Goal: Transaction & Acquisition: Purchase product/service

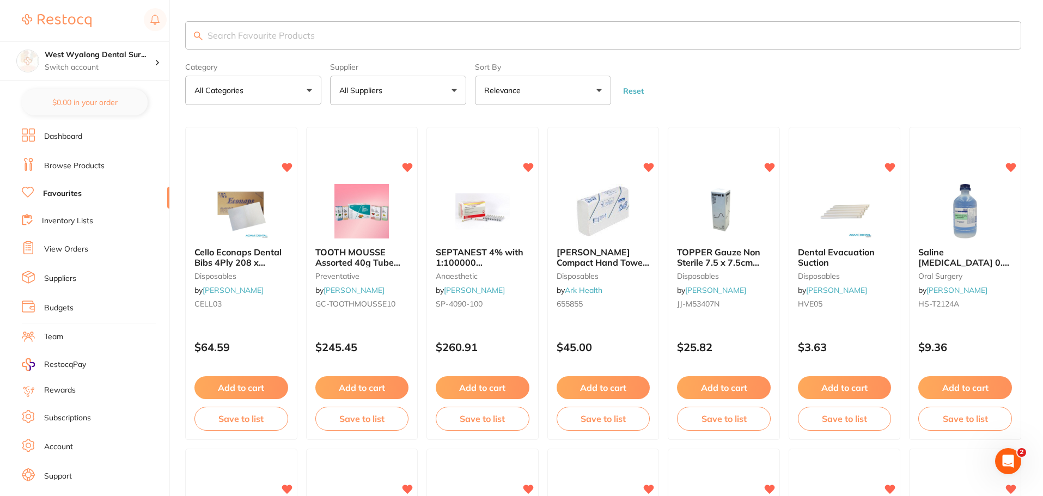
click at [60, 252] on link "View Orders" at bounding box center [66, 249] width 44 height 11
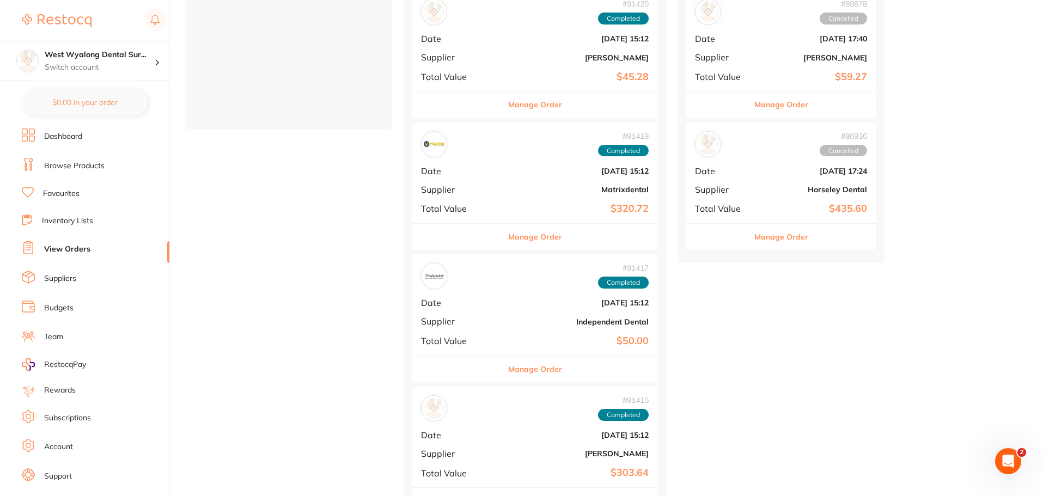
scroll to position [355, 0]
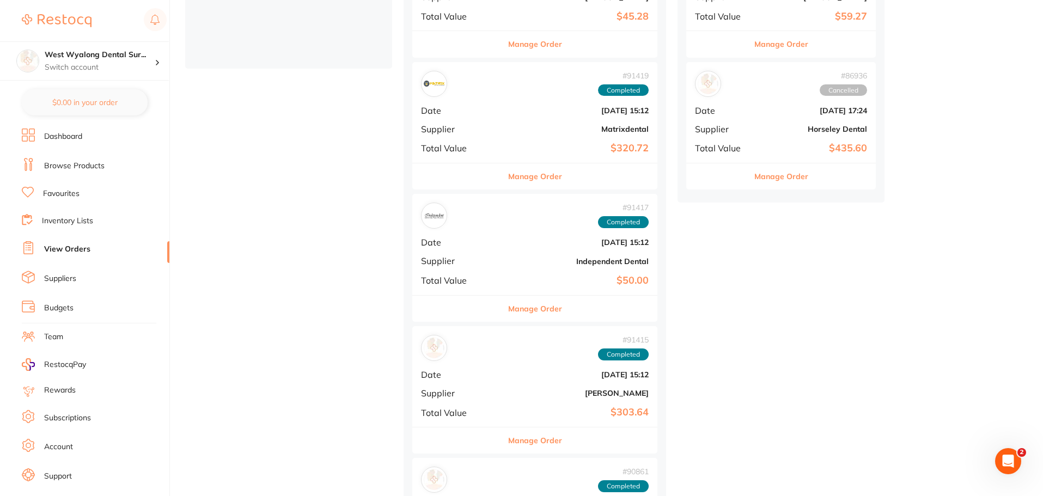
click at [503, 259] on b "Independent Dental" at bounding box center [576, 261] width 146 height 9
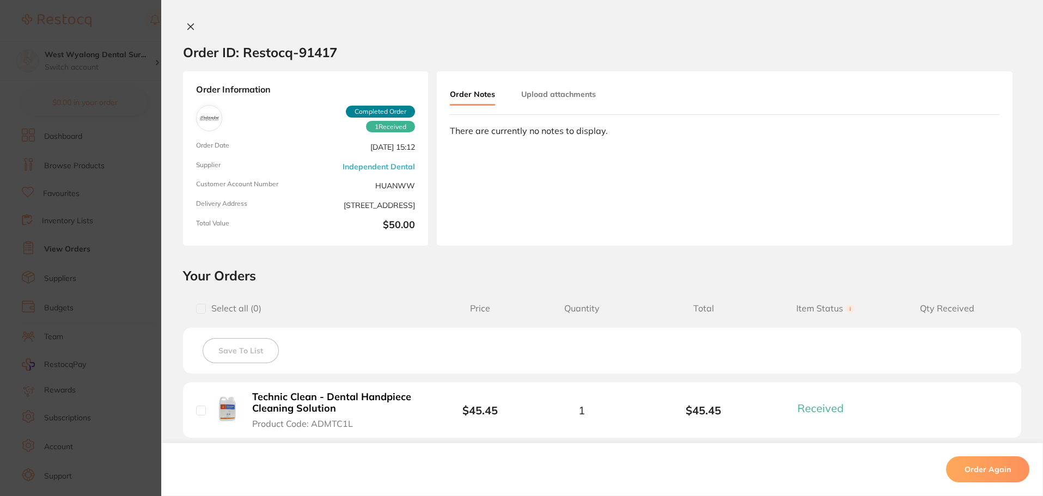
click at [188, 24] on icon at bounding box center [191, 27] width 6 height 6
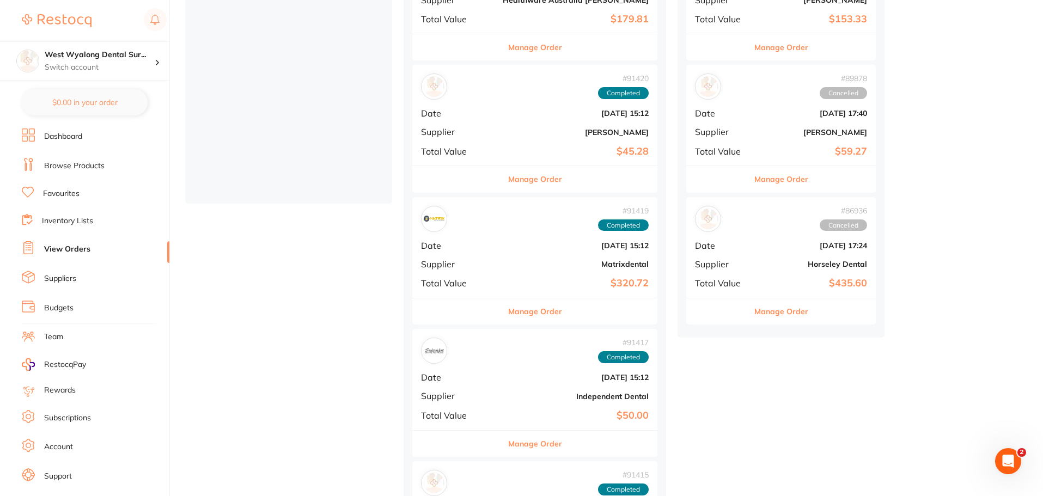
scroll to position [28, 0]
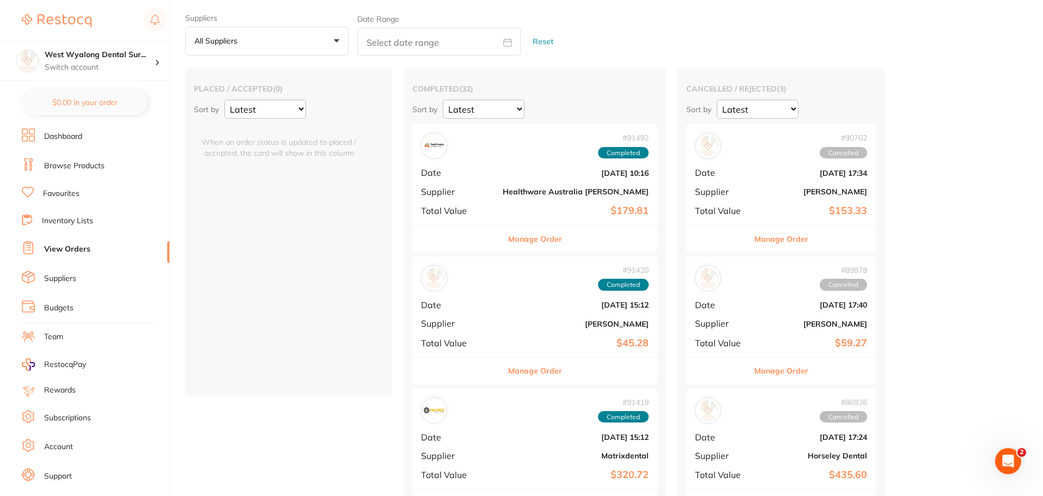
click at [507, 200] on div "# 91492 Completed Date Aug 27 2025, 10:16 Supplier Healthware Australia Ridley …" at bounding box center [534, 174] width 245 height 101
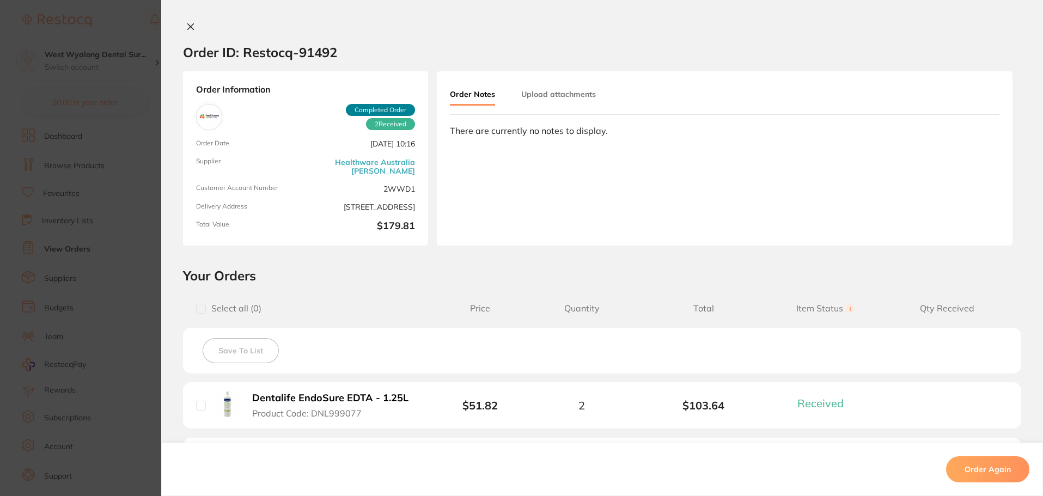
click at [186, 23] on icon at bounding box center [190, 26] width 9 height 9
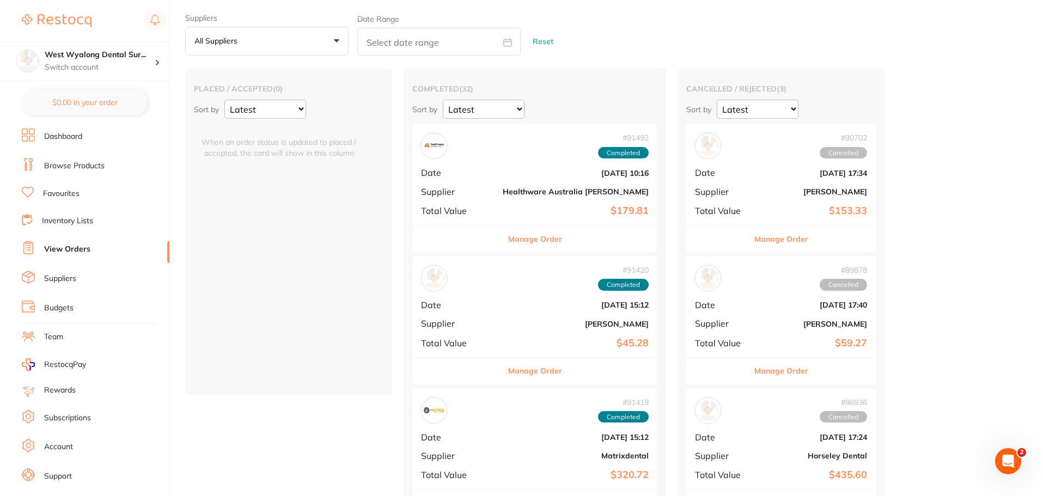
click at [73, 195] on link "Favourites" at bounding box center [61, 193] width 36 height 11
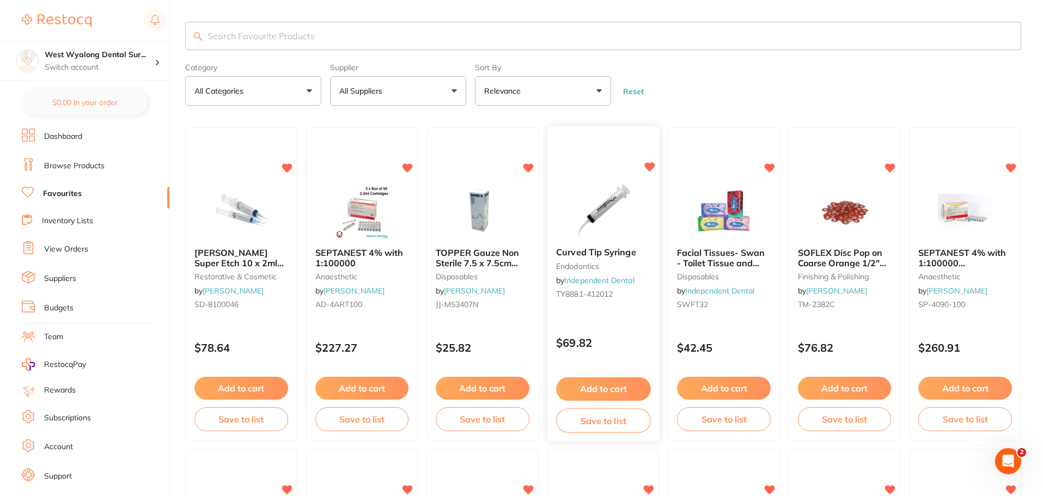
click at [607, 384] on button "Add to cart" at bounding box center [603, 388] width 94 height 23
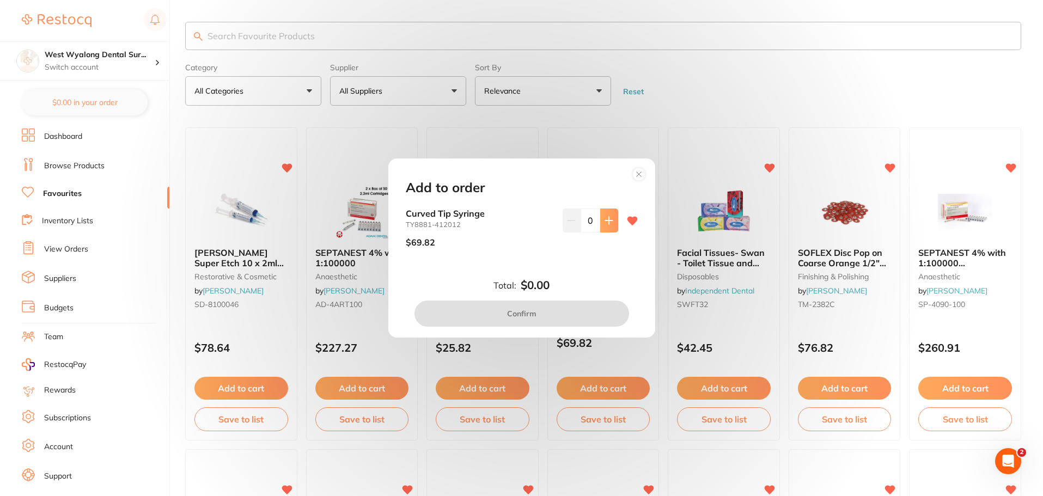
click at [607, 213] on button at bounding box center [609, 221] width 18 height 24
type input "1"
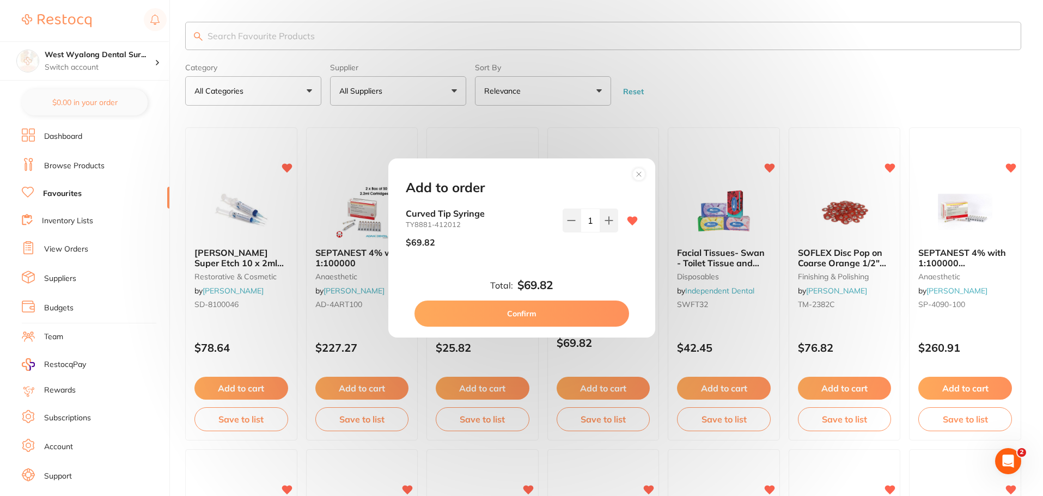
click at [528, 318] on button "Confirm" at bounding box center [522, 314] width 215 height 26
checkbox input "true"
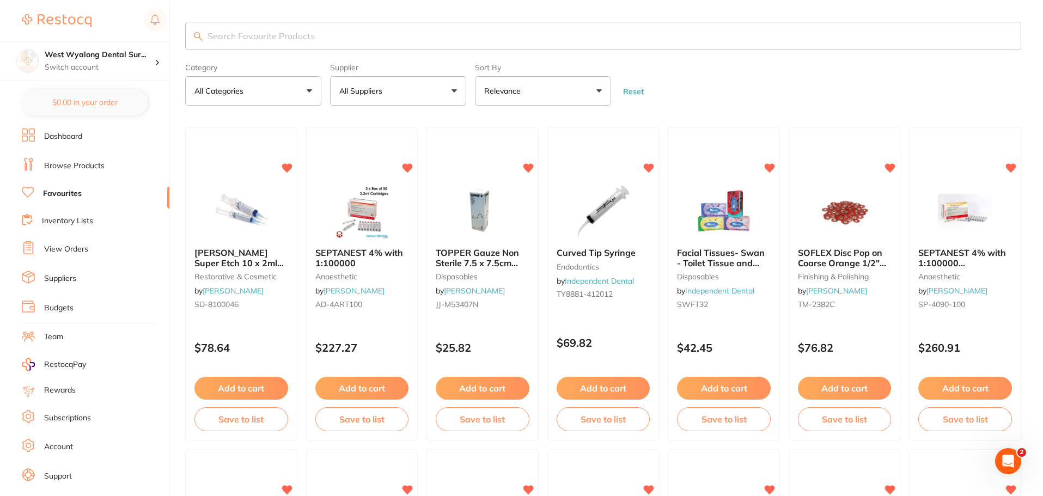
click at [364, 32] on input "search" at bounding box center [603, 36] width 836 height 28
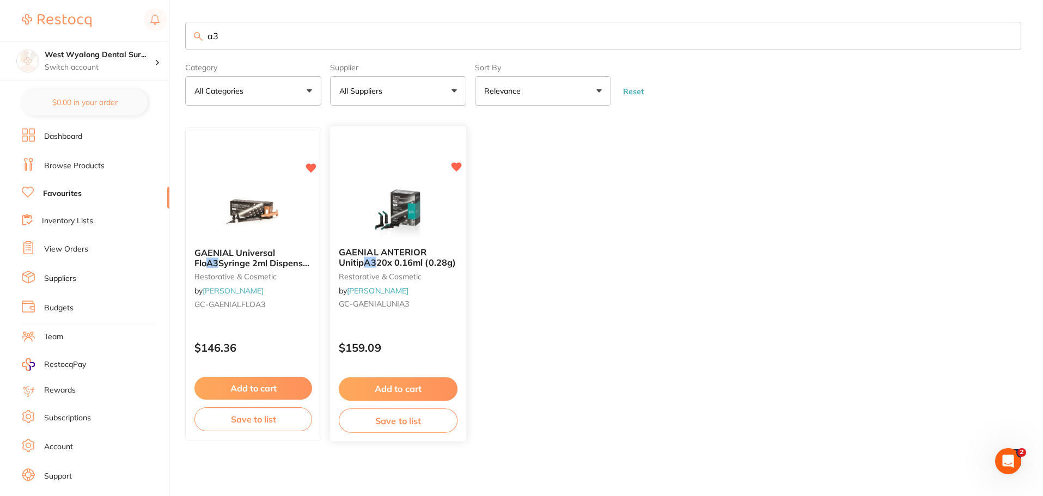
type input "a3"
click at [423, 395] on button "Add to cart" at bounding box center [398, 388] width 119 height 23
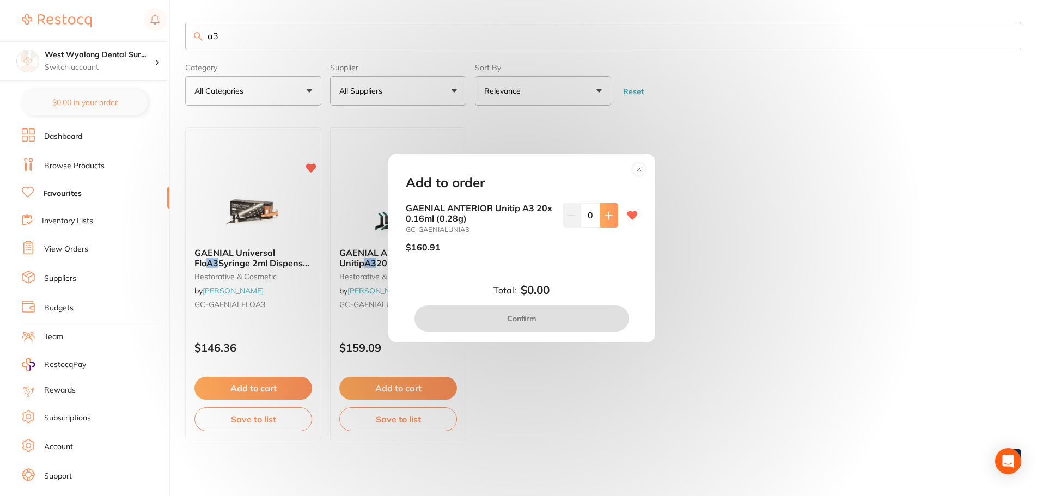
click at [605, 219] on icon at bounding box center [609, 215] width 9 height 9
type input "1"
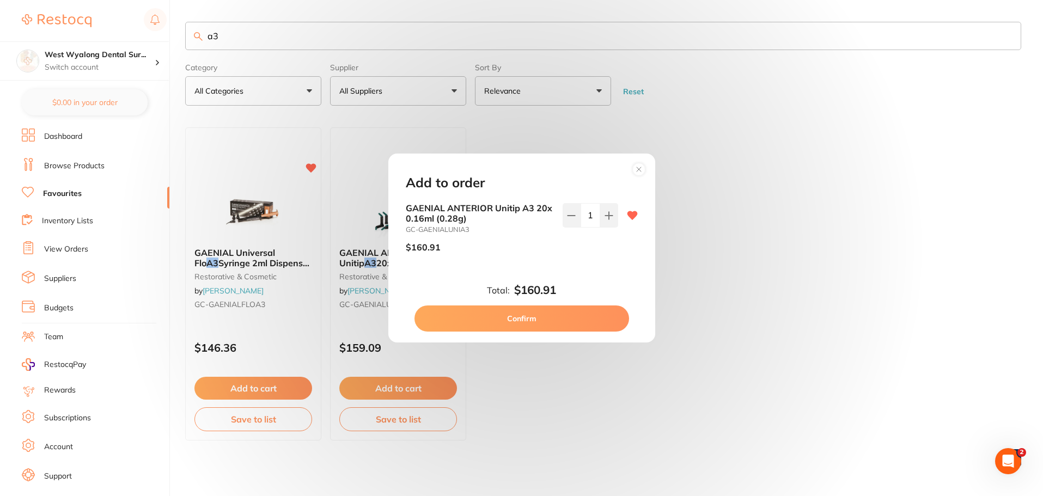
click at [533, 319] on button "Confirm" at bounding box center [522, 319] width 215 height 26
checkbox input "false"
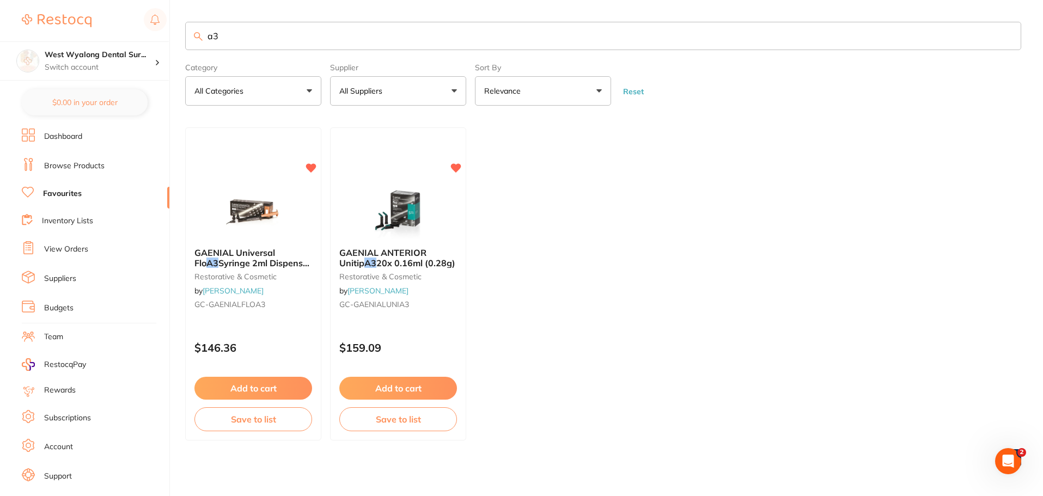
drag, startPoint x: 242, startPoint y: 27, endPoint x: 192, endPoint y: 37, distance: 50.5
click at [192, 37] on input "a3" at bounding box center [603, 36] width 836 height 28
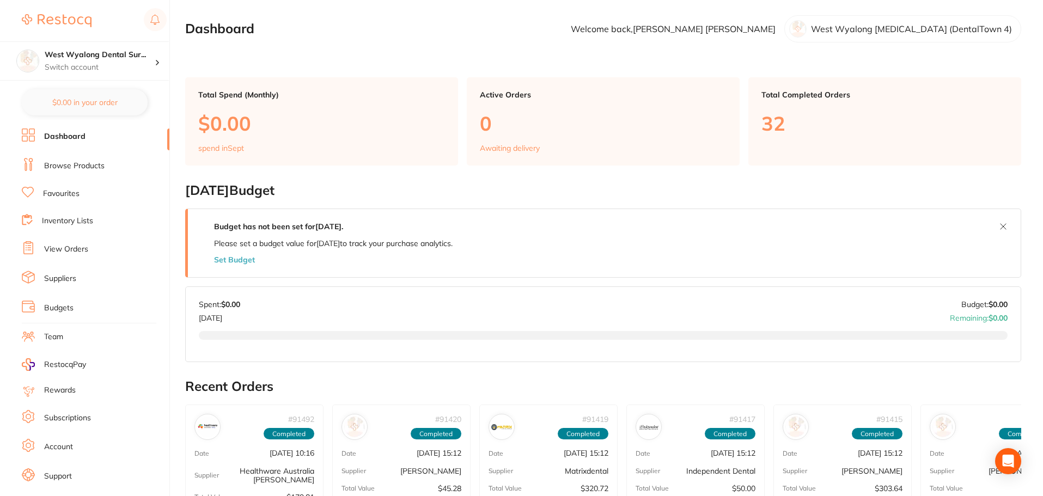
click at [85, 134] on li "Dashboard" at bounding box center [96, 137] width 148 height 16
click at [66, 141] on link "Dashboard" at bounding box center [64, 136] width 41 height 11
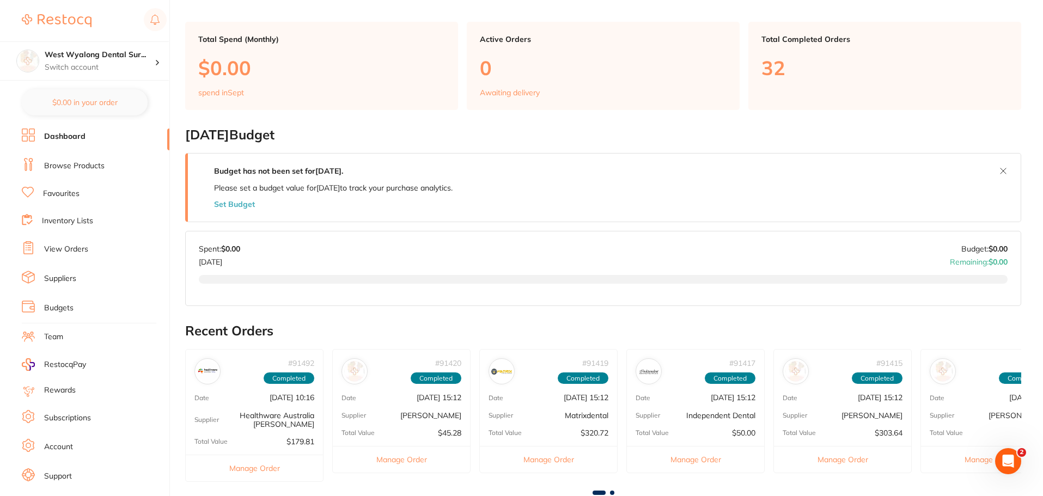
scroll to position [54, 0]
click at [93, 171] on link "Browse Products" at bounding box center [74, 166] width 60 height 11
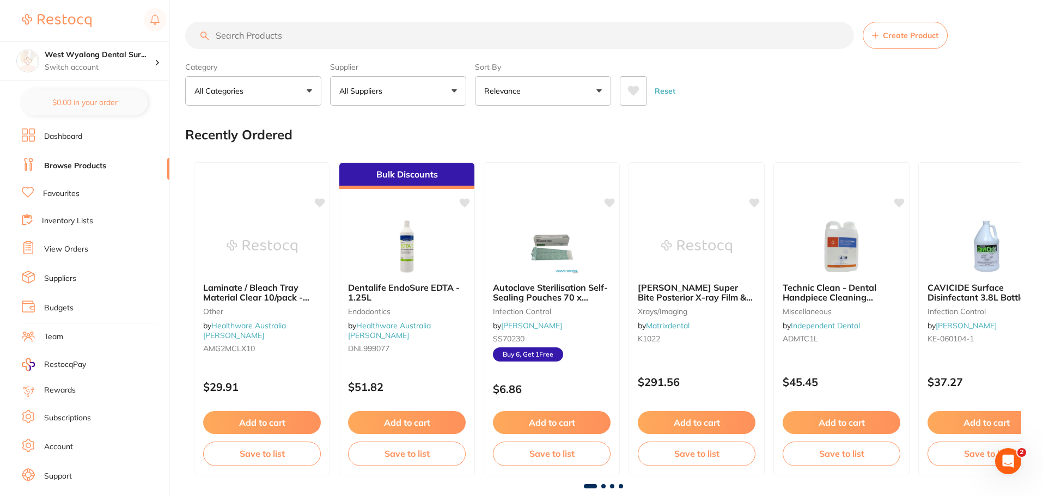
click at [301, 42] on input "search" at bounding box center [519, 35] width 669 height 27
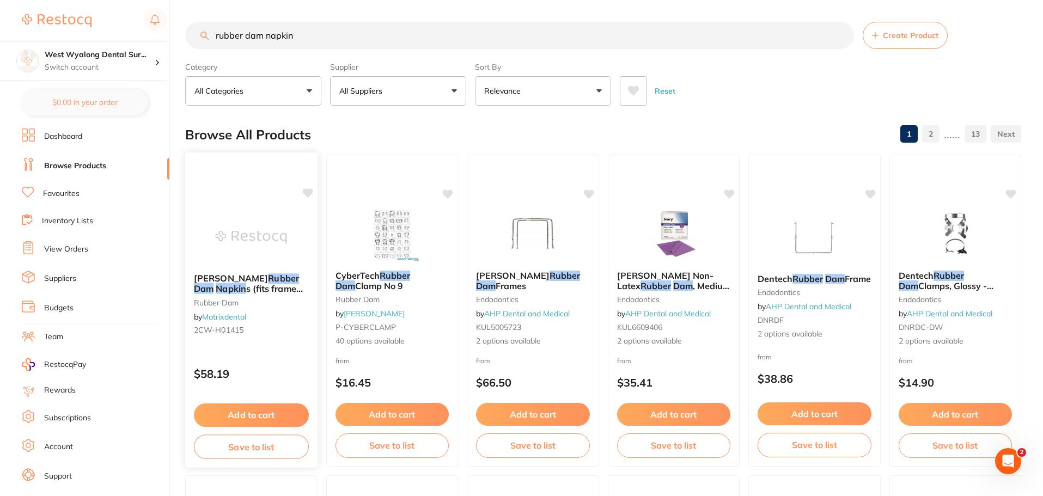
click at [226, 316] on link "Matrixdental" at bounding box center [224, 317] width 44 height 10
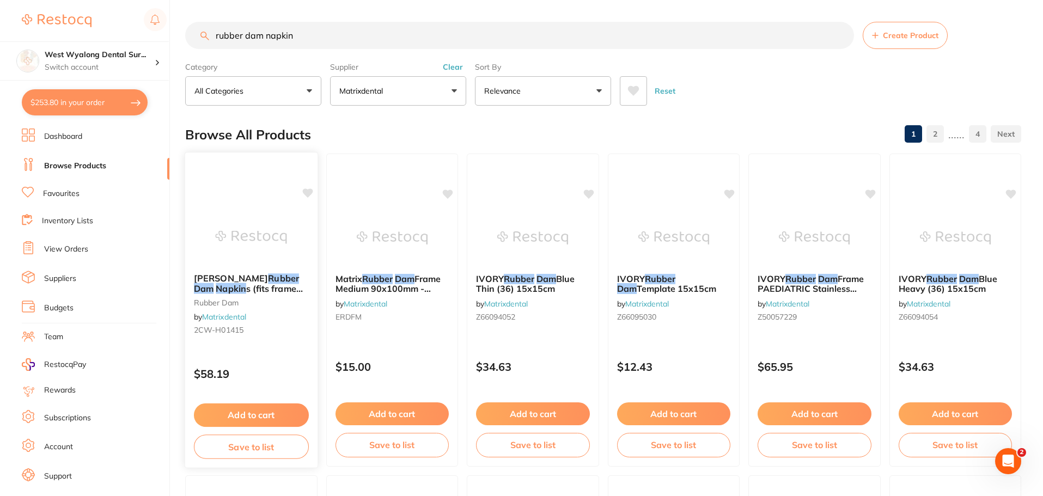
click at [214, 285] on em "Dam" at bounding box center [204, 288] width 20 height 11
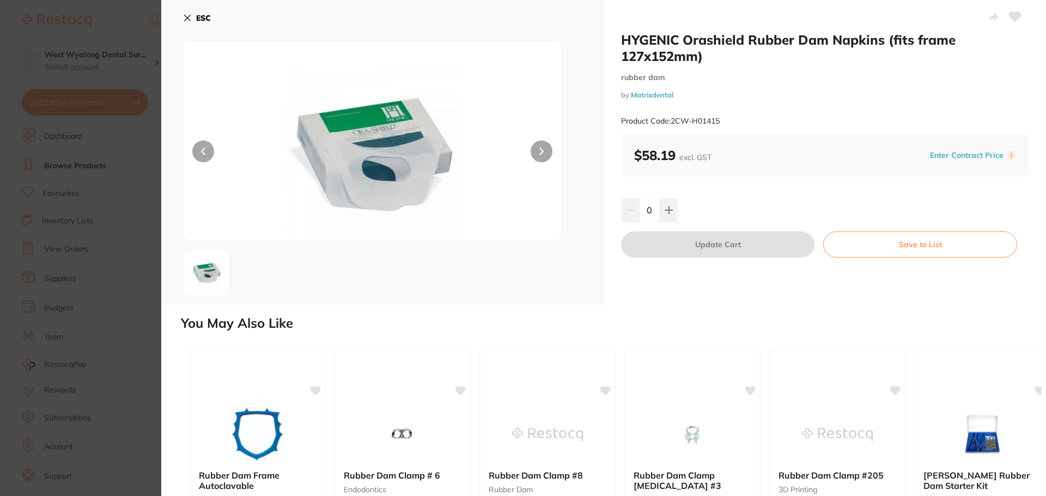
click at [186, 19] on icon at bounding box center [188, 18] width 6 height 6
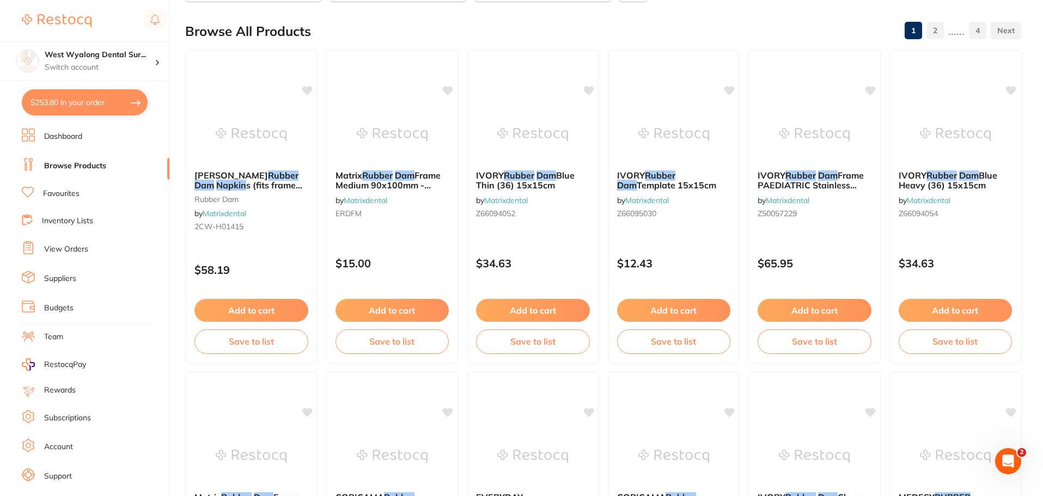
scroll to position [218, 0]
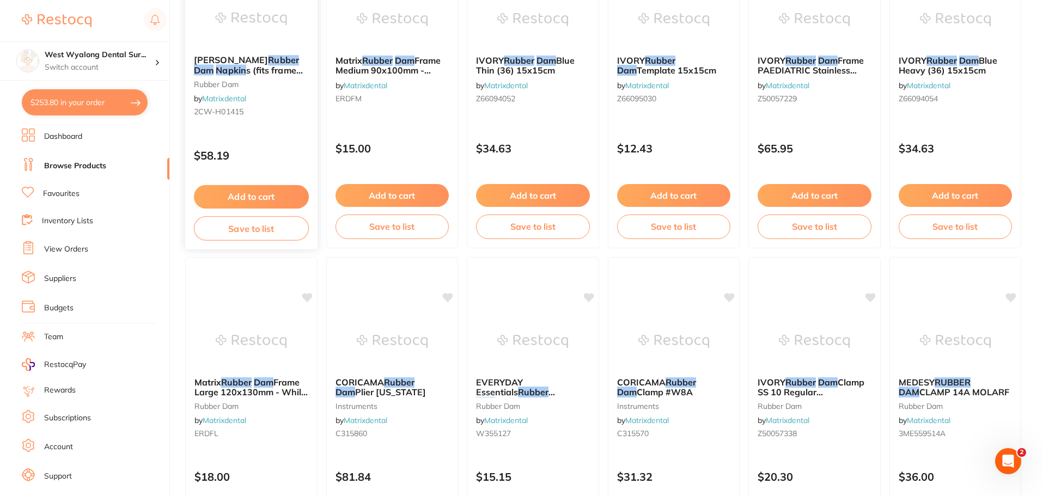
click at [240, 58] on span "HYGENIC Orashield" at bounding box center [231, 59] width 74 height 11
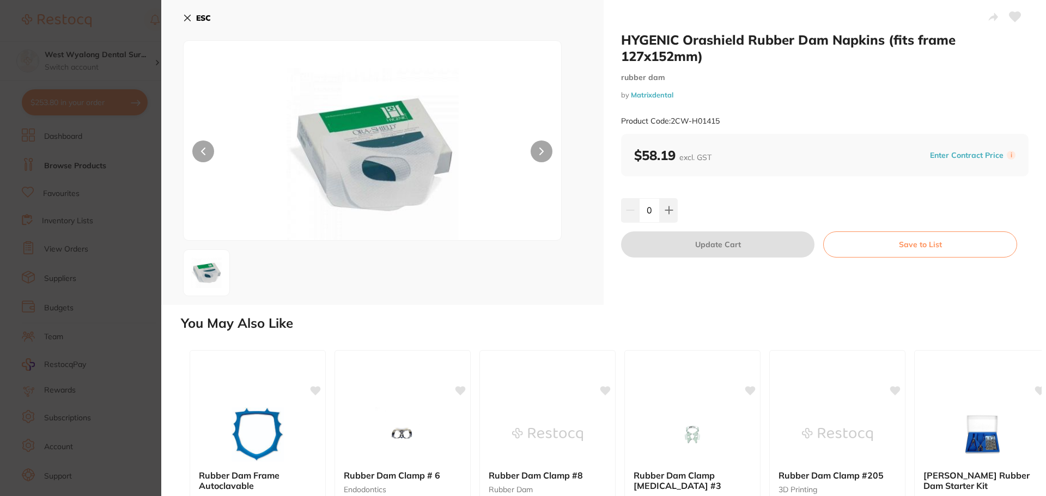
click at [187, 18] on icon at bounding box center [188, 18] width 6 height 6
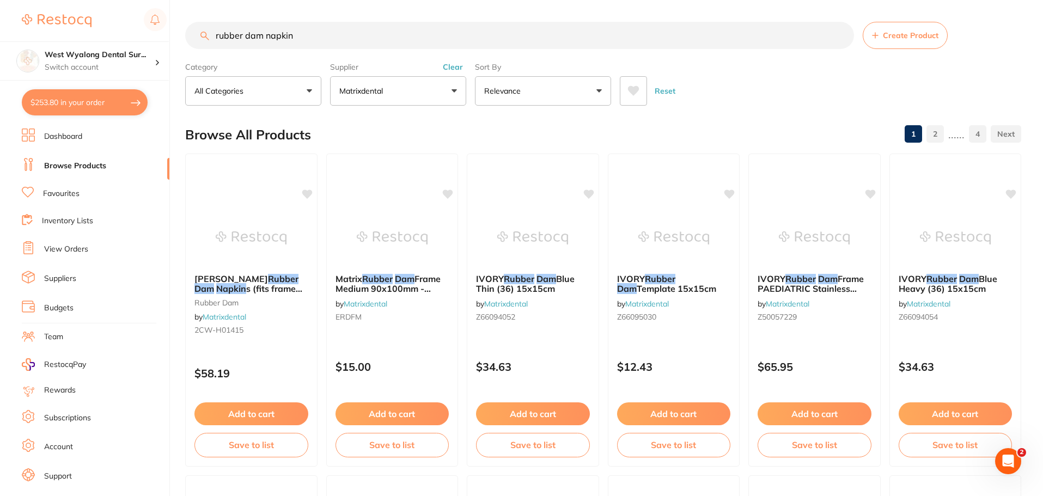
drag, startPoint x: 310, startPoint y: 40, endPoint x: 65, endPoint y: 17, distance: 246.2
click at [65, 17] on div "$253.80 West Wyalong Dental Sur... Switch account West Wyalong Dental Surgery (…" at bounding box center [521, 248] width 1043 height 496
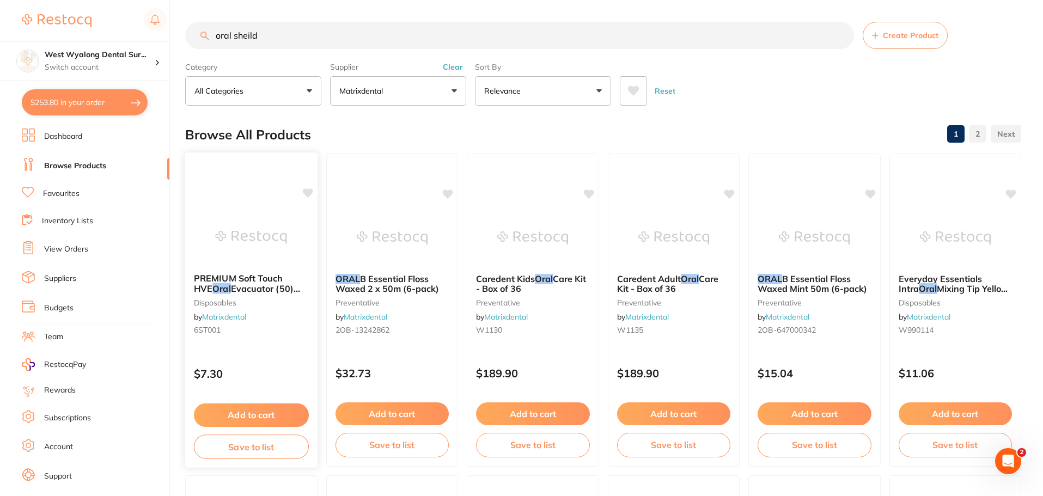
click at [235, 279] on span "PREMIUM Soft Touch HVE" at bounding box center [238, 283] width 89 height 21
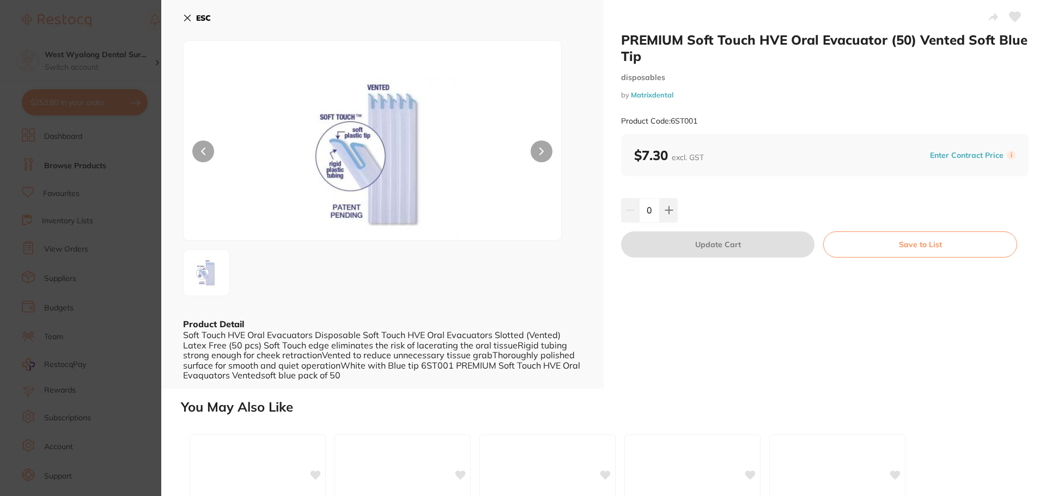
click at [187, 13] on button "ESC" at bounding box center [197, 18] width 28 height 19
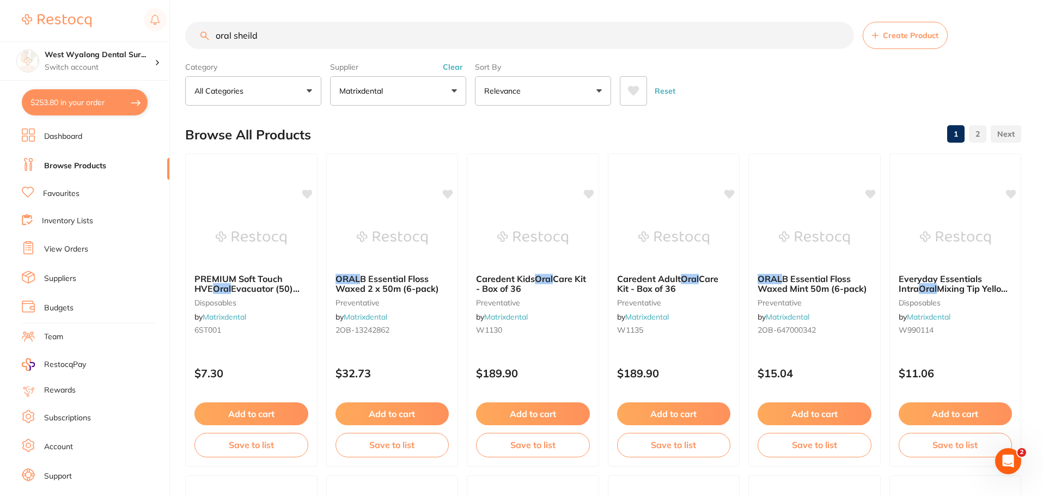
click at [290, 35] on input "oral sheild" at bounding box center [519, 35] width 669 height 27
type input "oral sheild"
type input "o"
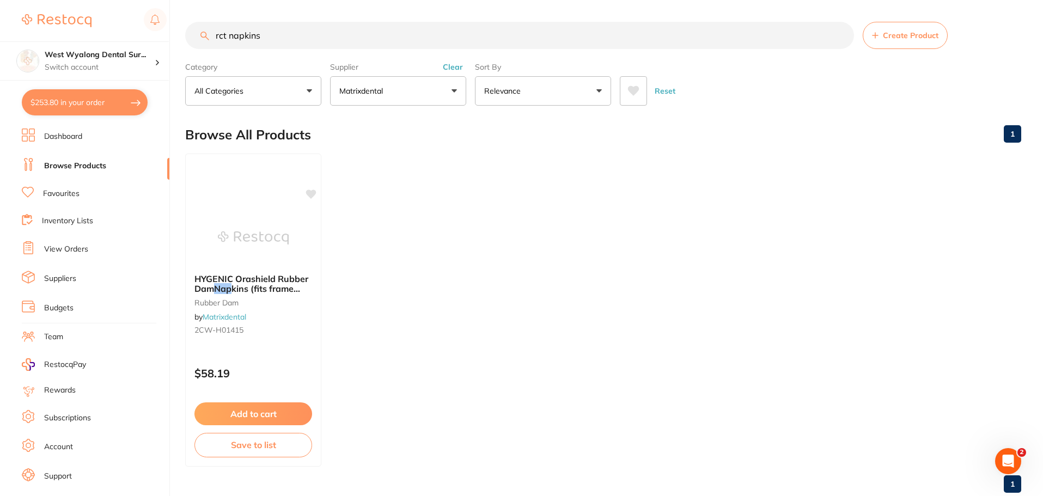
type input "rct napkins"
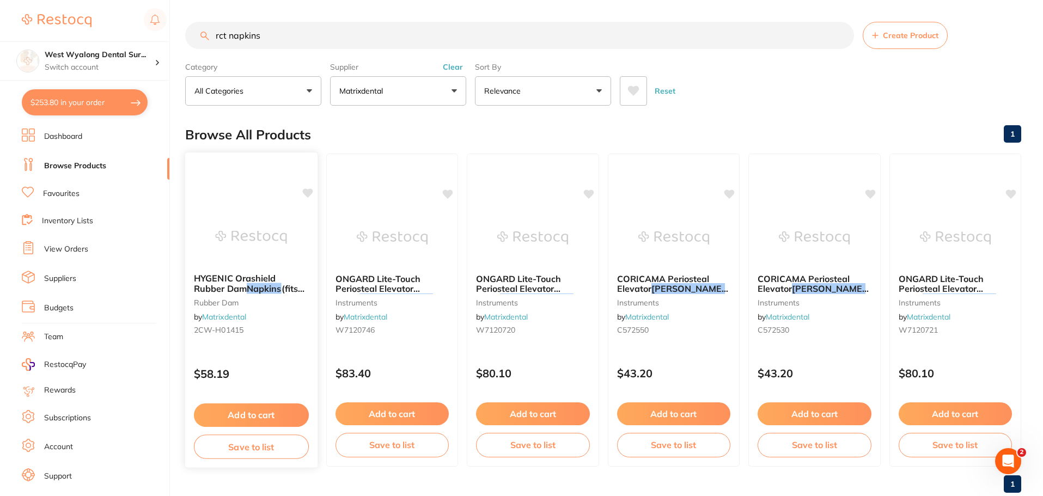
click at [233, 279] on span "HYGENIC Orashield Rubber Dam" at bounding box center [235, 283] width 82 height 21
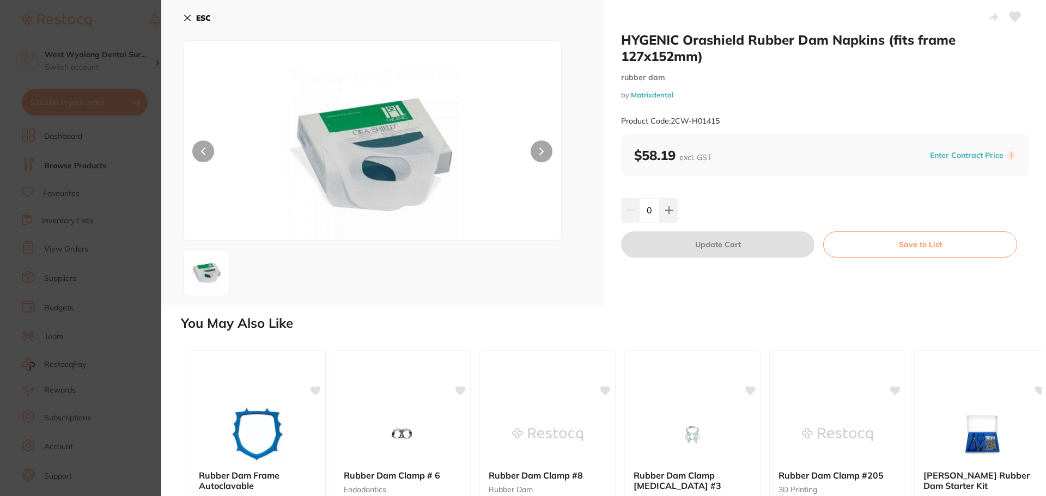
click at [543, 151] on button at bounding box center [542, 152] width 22 height 22
click at [668, 209] on icon at bounding box center [668, 210] width 7 height 7
type input "1"
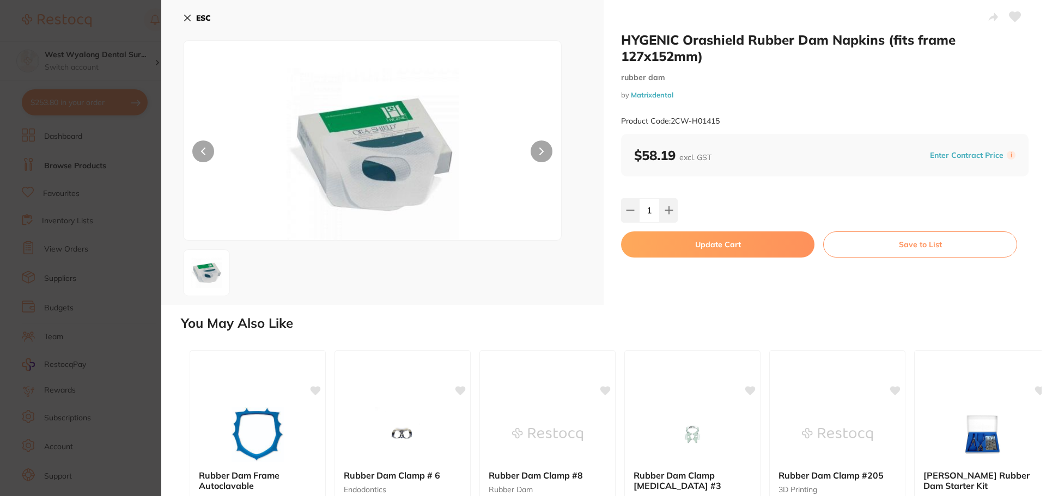
click at [680, 241] on button "Update Cart" at bounding box center [717, 245] width 193 height 26
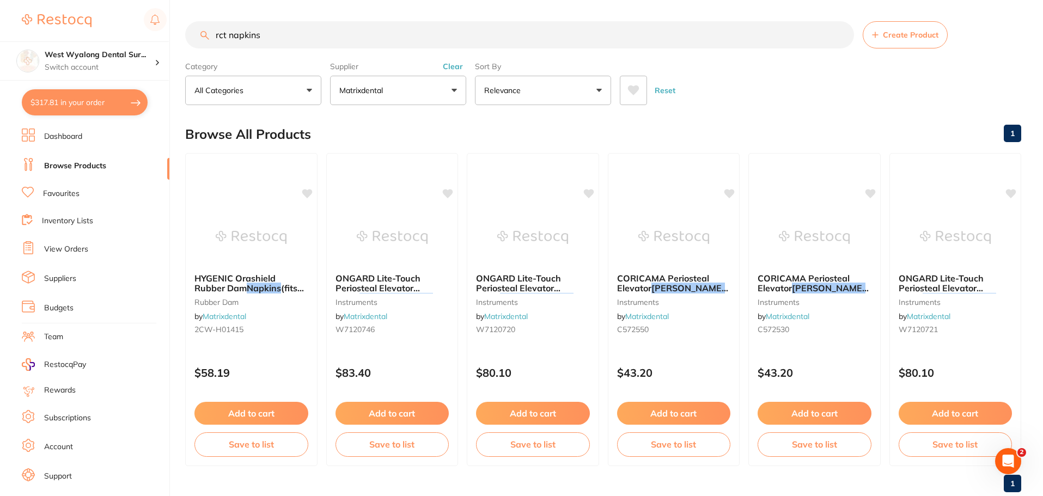
click at [57, 196] on link "Favourites" at bounding box center [61, 193] width 36 height 11
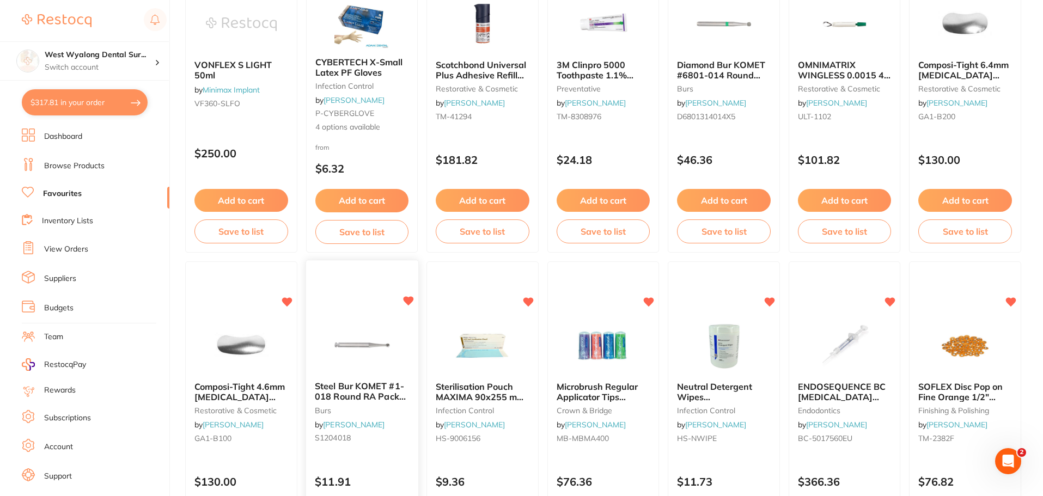
scroll to position [1471, 0]
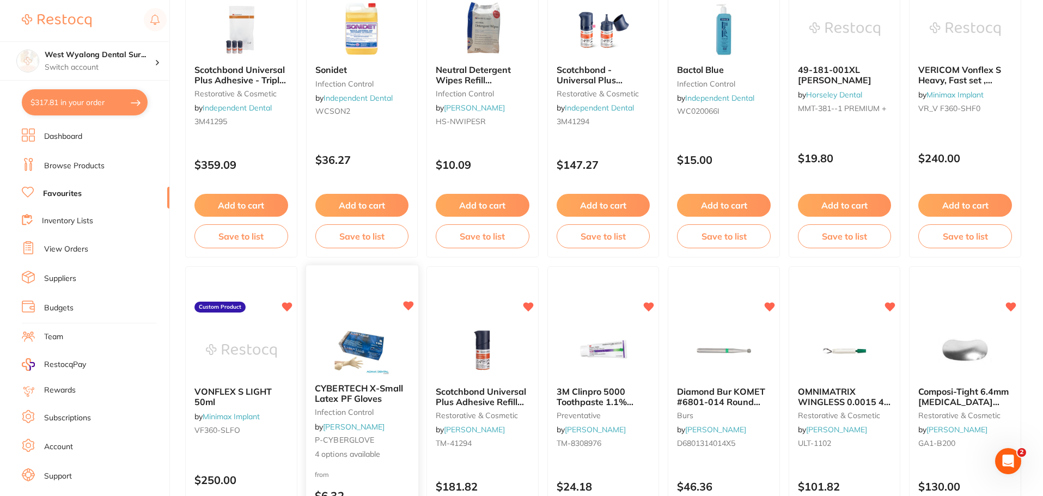
click at [362, 348] on img at bounding box center [361, 347] width 71 height 55
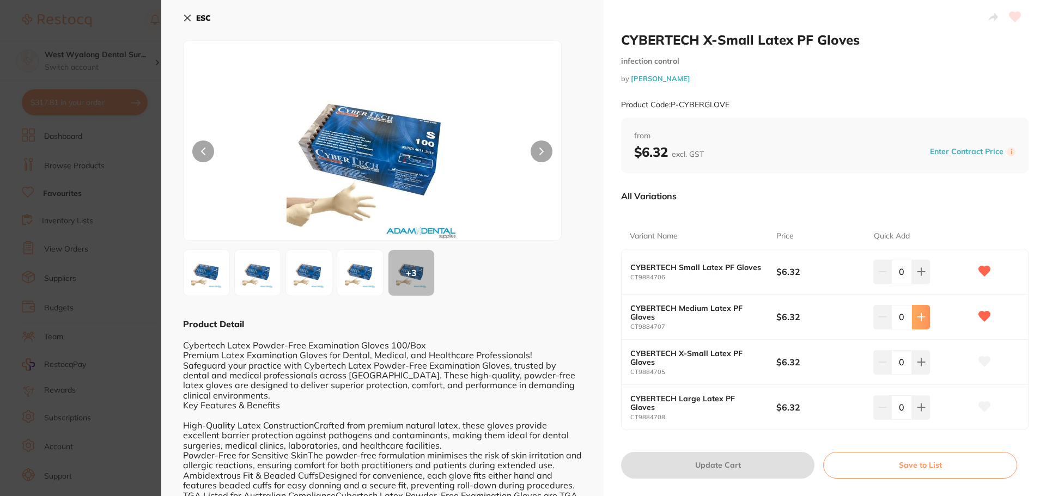
click at [917, 321] on icon at bounding box center [921, 317] width 9 height 9
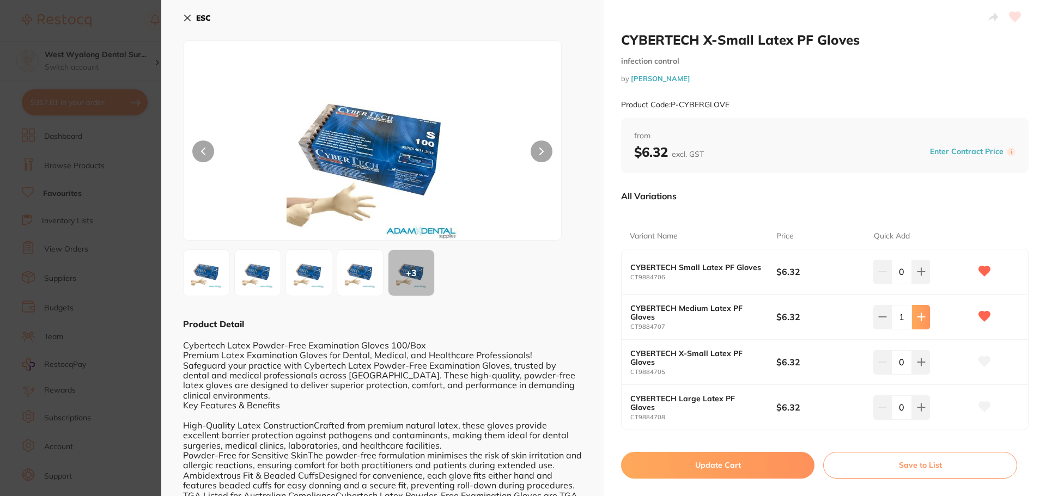
click at [917, 321] on icon at bounding box center [921, 317] width 9 height 9
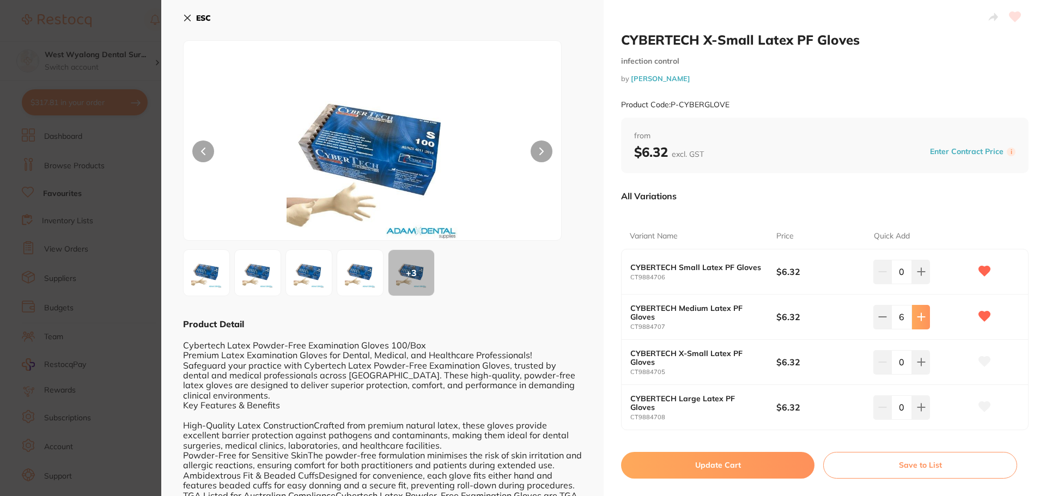
click at [917, 321] on icon at bounding box center [921, 317] width 9 height 9
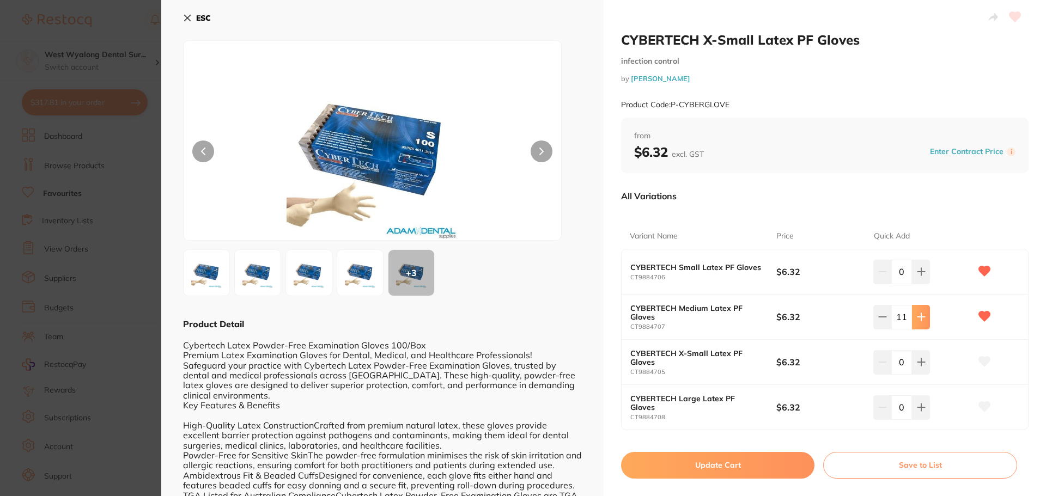
click at [917, 321] on icon at bounding box center [921, 317] width 9 height 9
type input "12"
click at [655, 464] on button "Update Cart" at bounding box center [717, 465] width 193 height 26
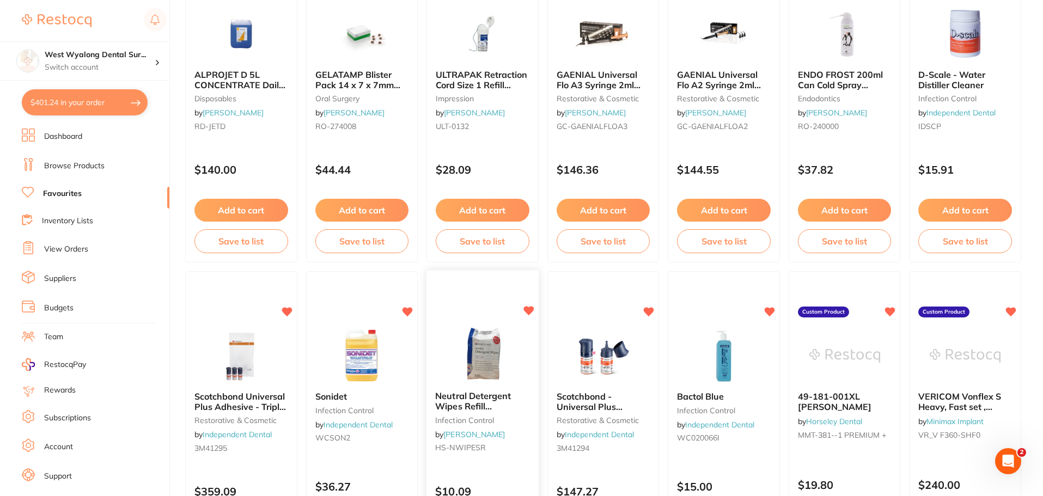
scroll to position [1089, 0]
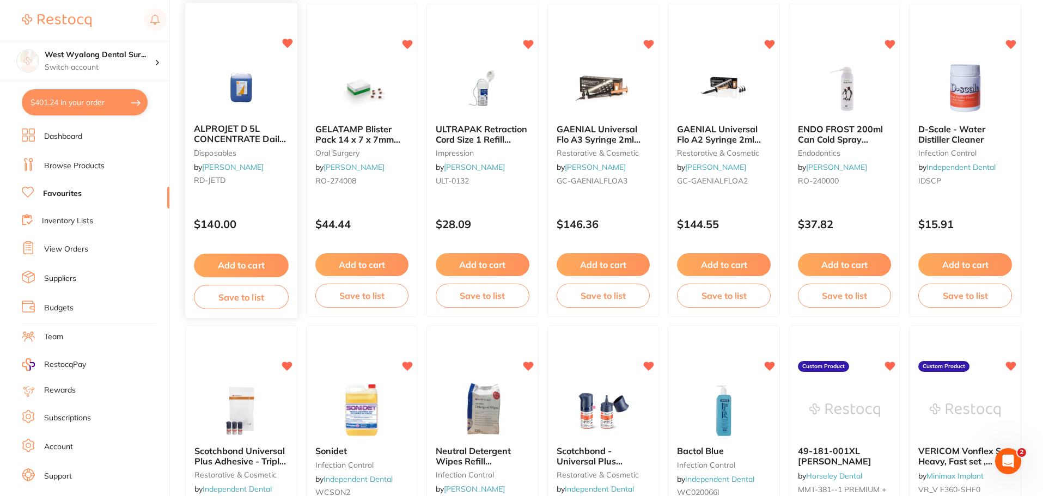
click at [239, 253] on div "Add to cart Save to list" at bounding box center [241, 281] width 112 height 73
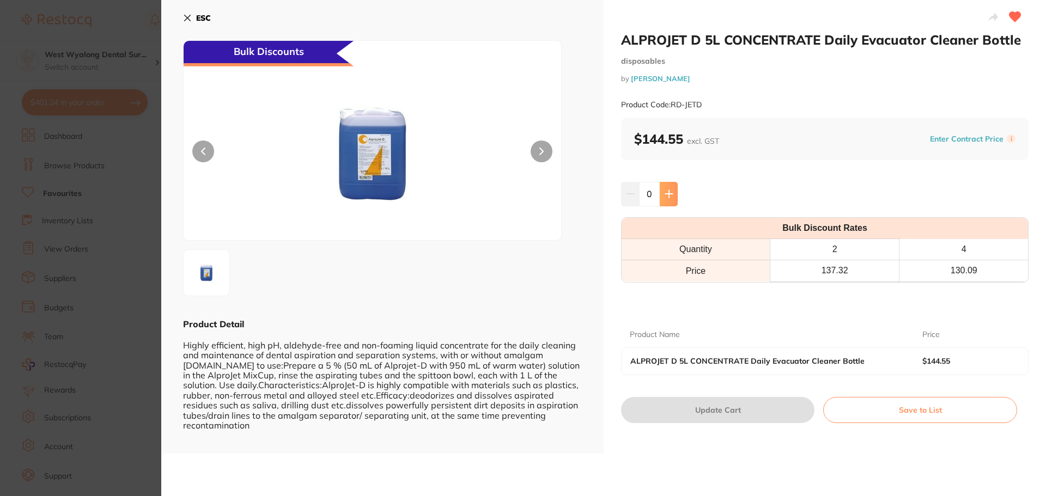
click at [665, 191] on icon at bounding box center [669, 194] width 9 height 9
type input "1"
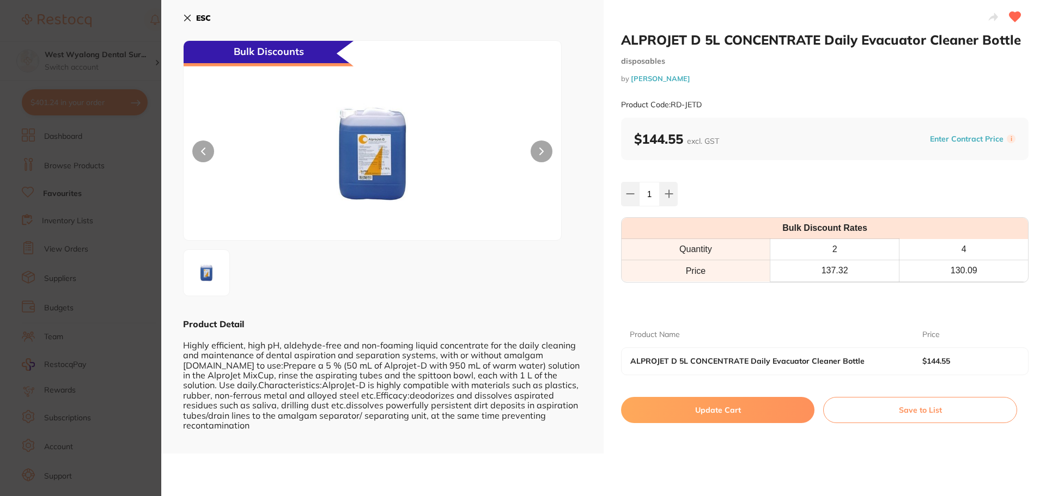
click at [681, 413] on button "Update Cart" at bounding box center [717, 410] width 193 height 26
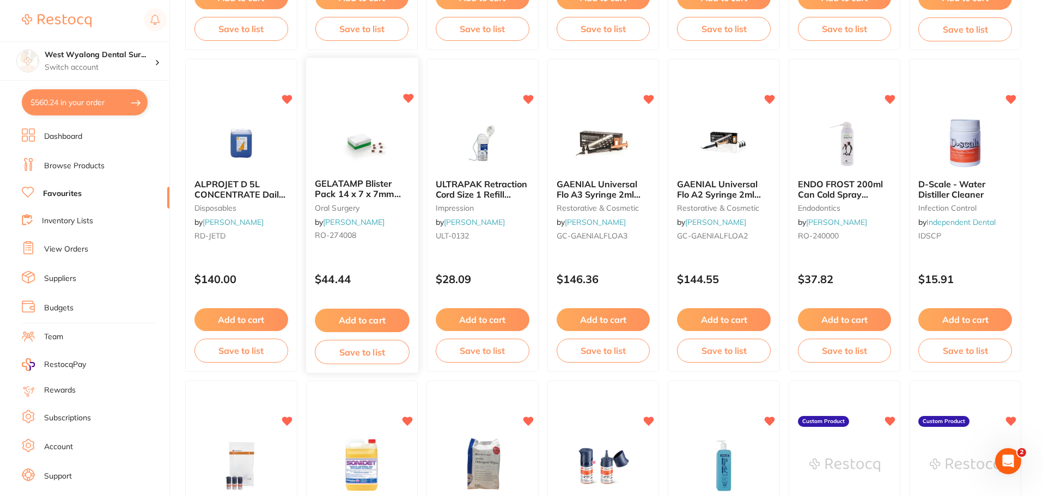
scroll to position [926, 0]
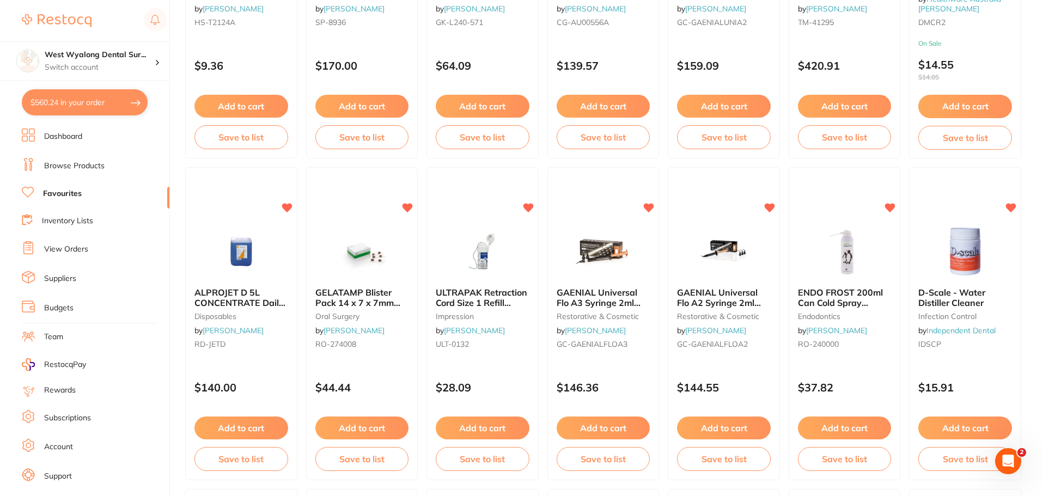
click at [68, 143] on li "Dashboard" at bounding box center [96, 137] width 148 height 16
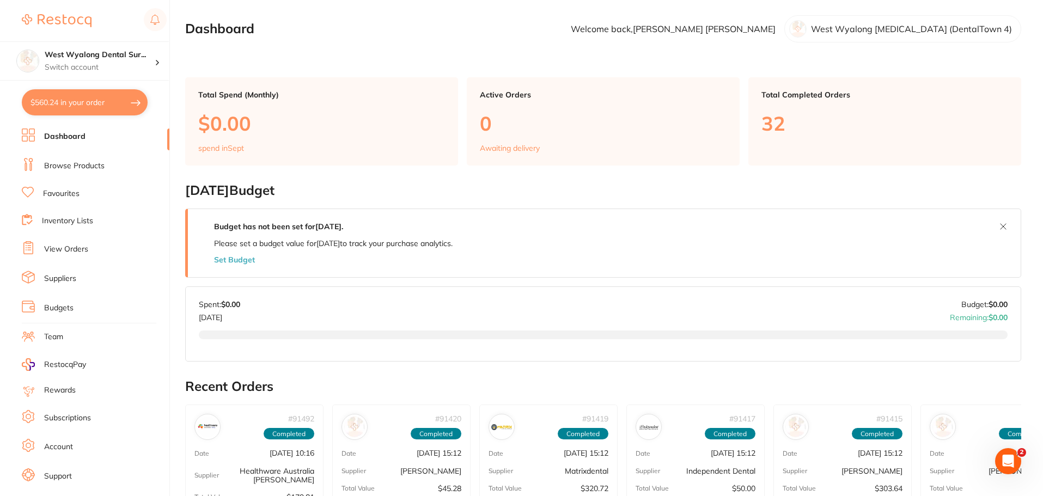
drag, startPoint x: 97, startPoint y: 160, endPoint x: 169, endPoint y: 177, distance: 74.5
click at [97, 160] on li "Browse Products" at bounding box center [96, 166] width 148 height 16
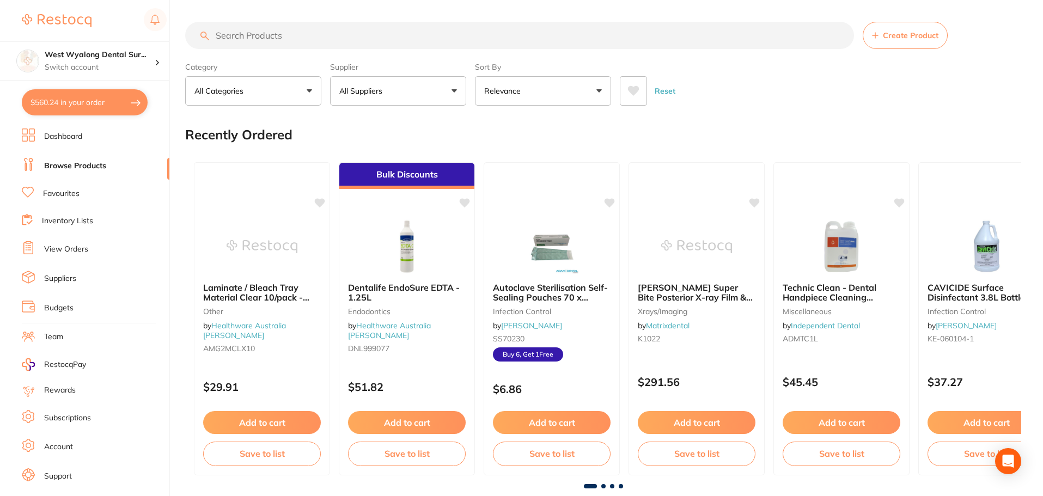
click at [260, 43] on input "search" at bounding box center [519, 35] width 669 height 27
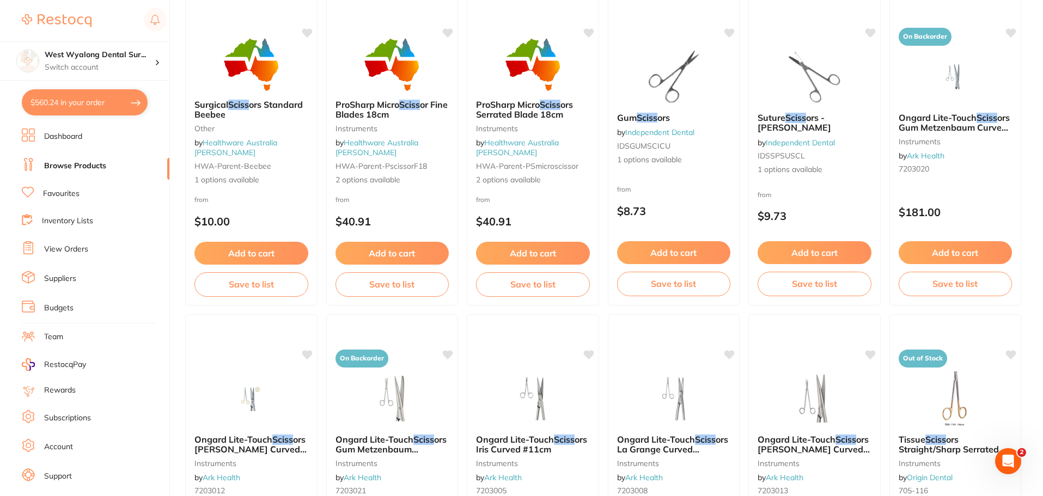
scroll to position [109, 0]
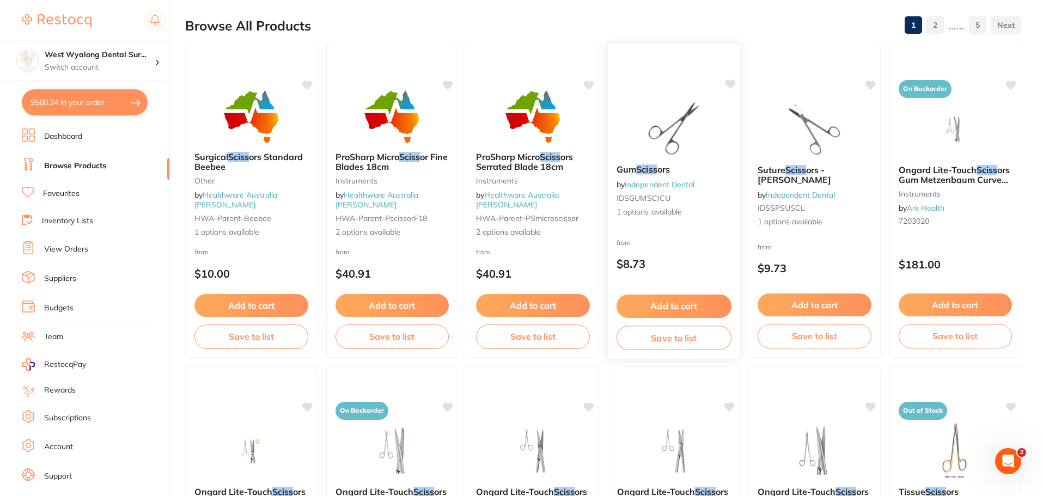
type input "sciss"
click at [671, 303] on button "Add to cart" at bounding box center [673, 306] width 115 height 23
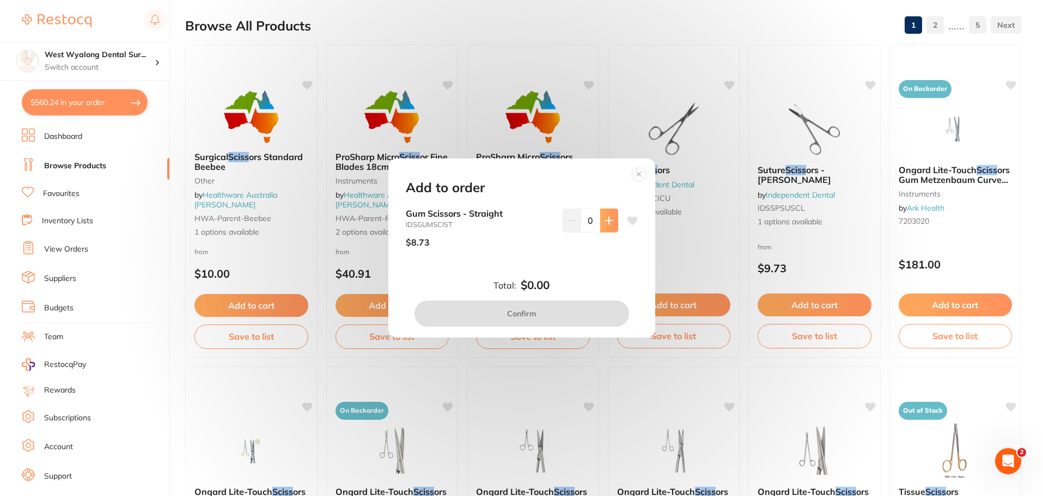
scroll to position [0, 0]
click at [611, 226] on button at bounding box center [609, 221] width 18 height 24
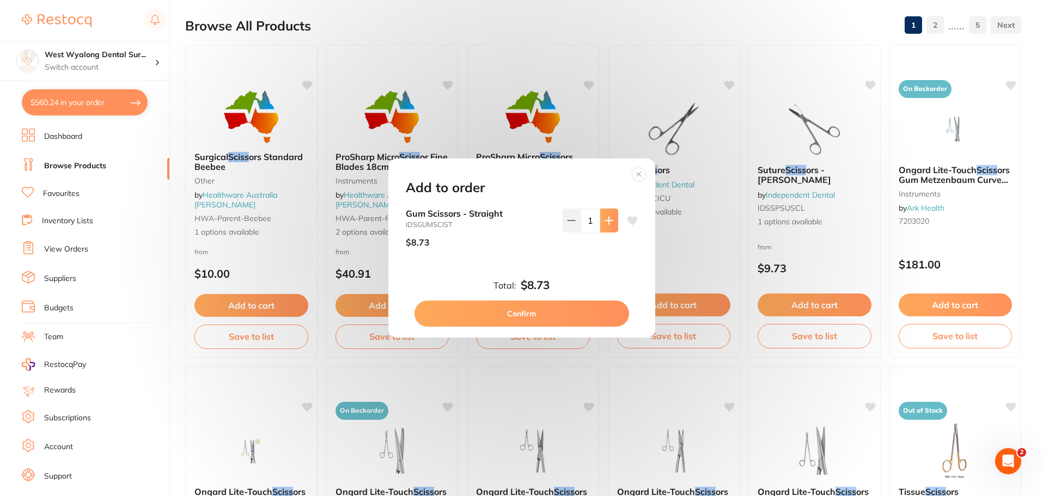
click at [611, 226] on button at bounding box center [609, 221] width 18 height 24
type input "4"
click at [521, 316] on button "Confirm" at bounding box center [522, 314] width 215 height 26
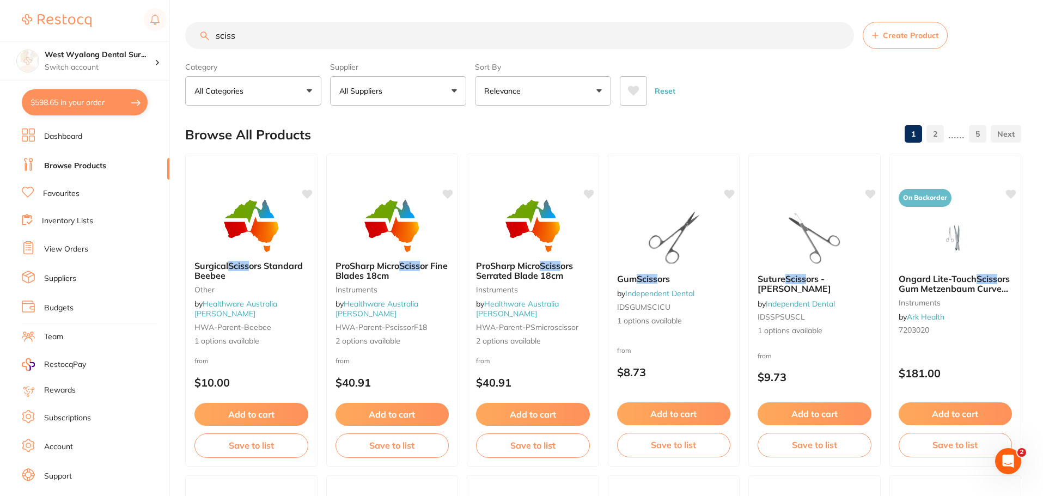
drag, startPoint x: 240, startPoint y: 37, endPoint x: 193, endPoint y: 34, distance: 47.5
click at [193, 34] on input "sciss" at bounding box center [519, 35] width 669 height 27
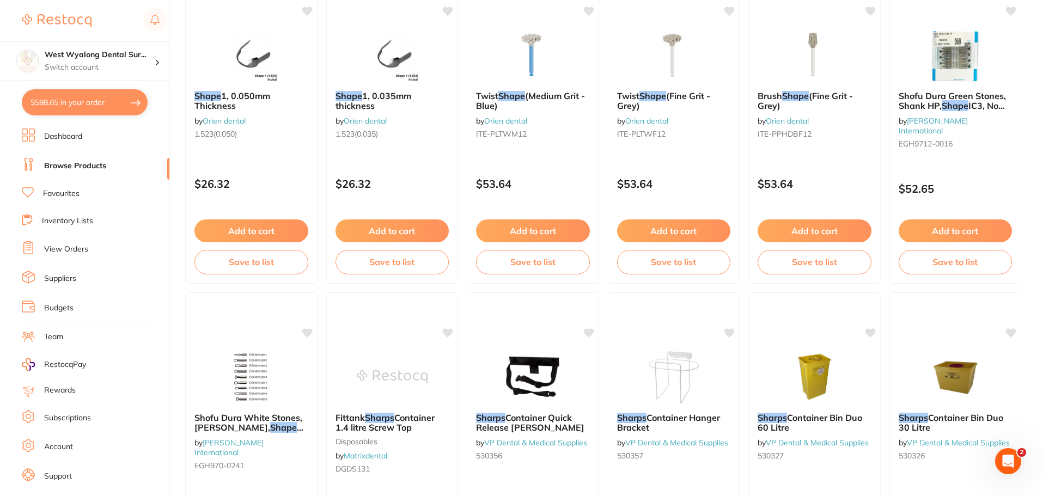
scroll to position [1144, 0]
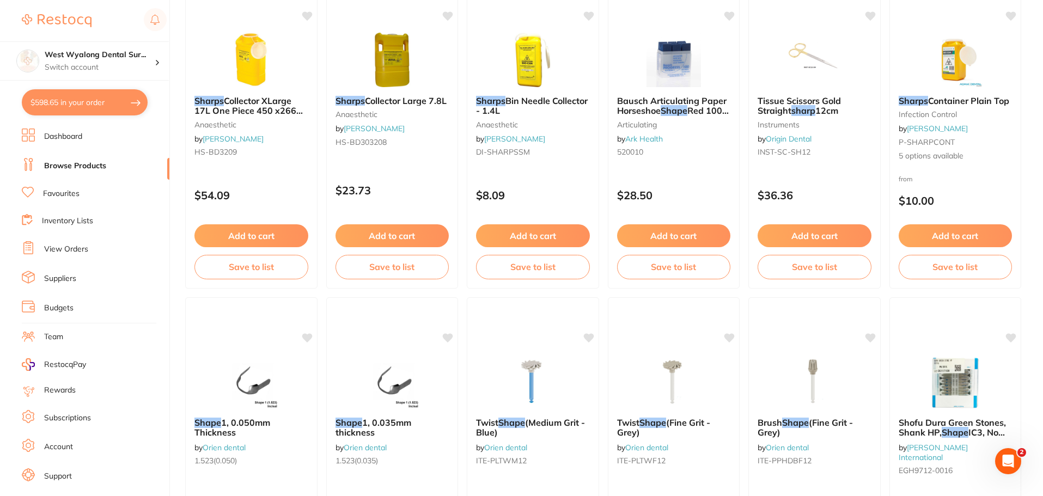
type input "[PERSON_NAME]"
